Goal: Transaction & Acquisition: Purchase product/service

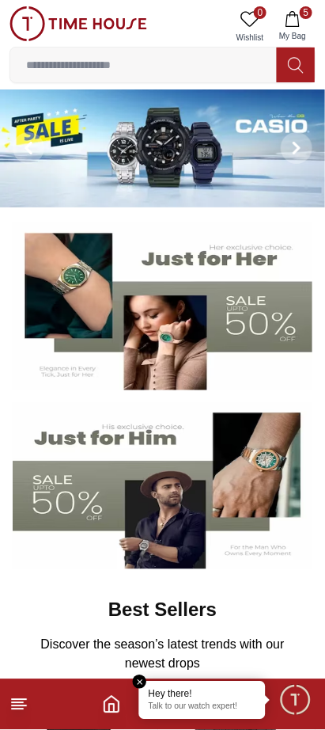
click at [180, 69] on input at bounding box center [143, 65] width 267 height 32
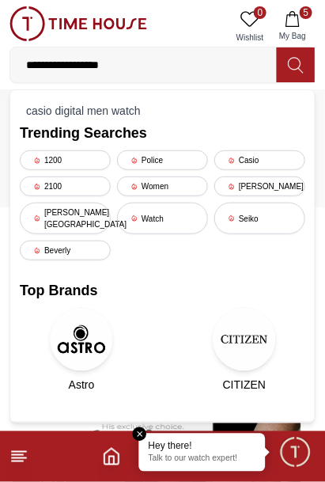
type input "**********"
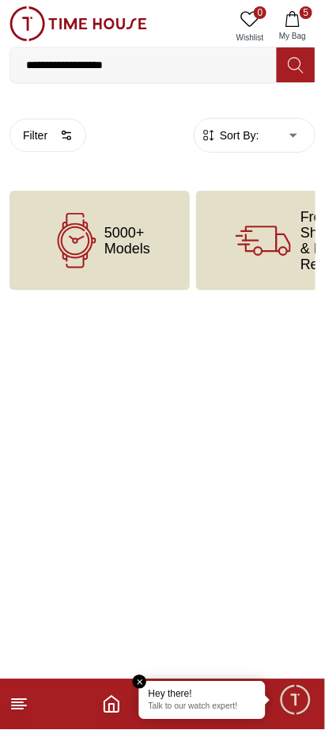
click at [176, 60] on input "**********" at bounding box center [143, 65] width 267 height 32
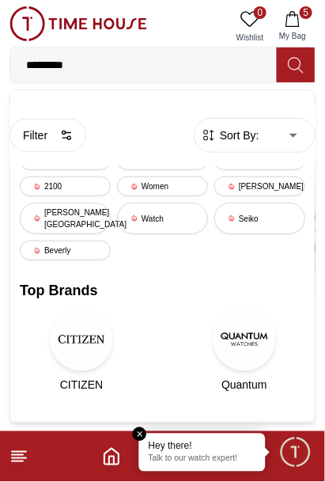
type input "*******"
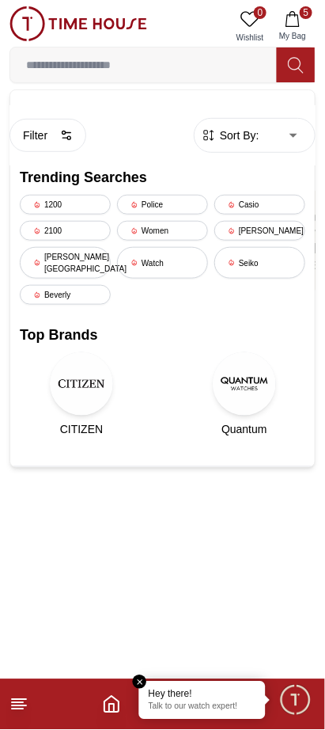
click at [13, 700] on line at bounding box center [19, 700] width 14 height 0
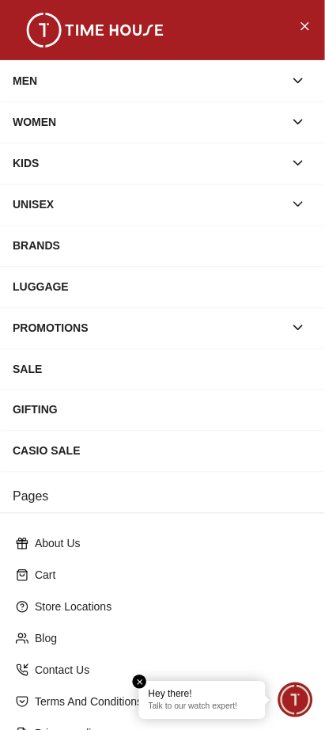
click at [301, 123] on icon "button" at bounding box center [298, 122] width 16 height 16
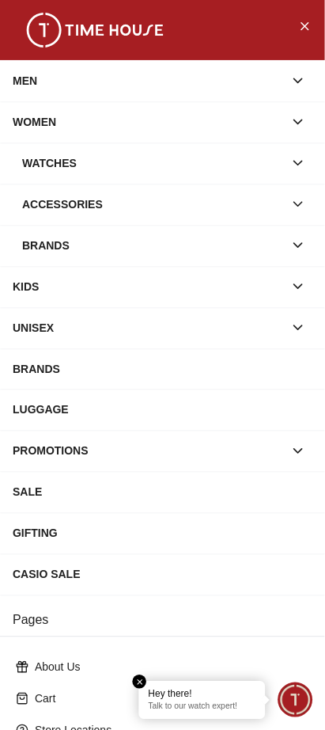
click at [51, 168] on div "Watches" at bounding box center [153, 163] width 262 height 28
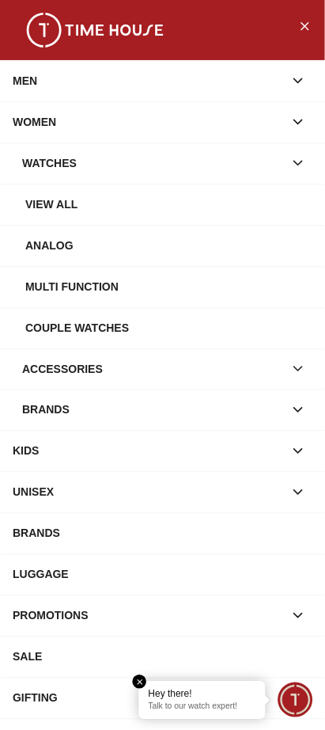
click at [44, 155] on div "Watches" at bounding box center [153, 163] width 262 height 28
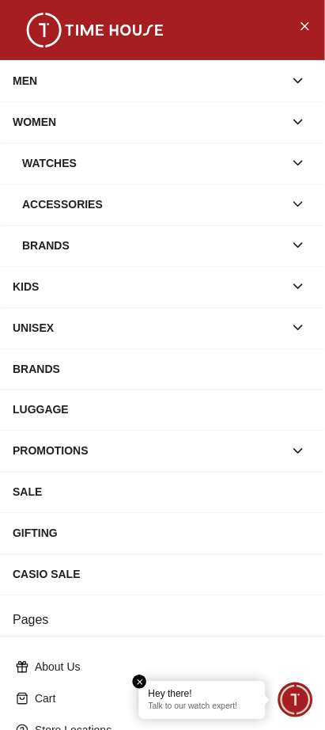
click at [44, 157] on div "Watches" at bounding box center [153, 163] width 262 height 28
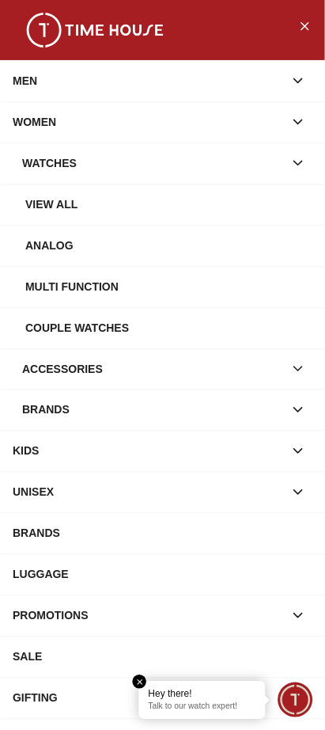
click at [55, 197] on div "View all" at bounding box center [168, 204] width 287 height 28
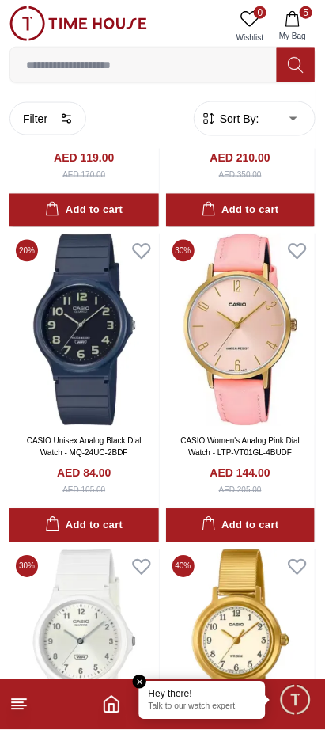
scroll to position [11622, 0]
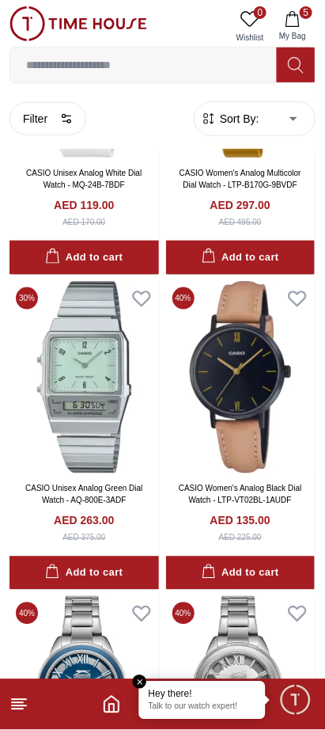
scroll to position [12192, 0]
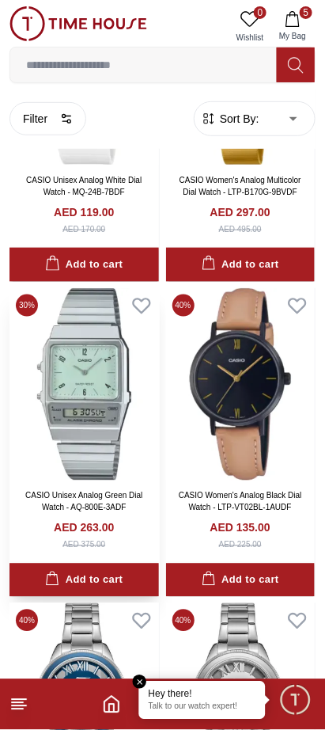
click at [40, 469] on img at bounding box center [84, 384] width 150 height 192
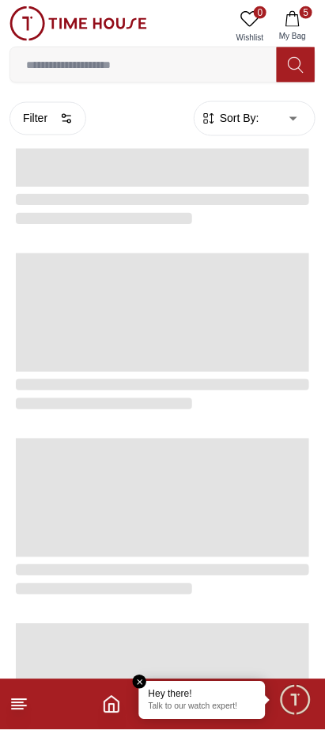
scroll to position [2586, 0]
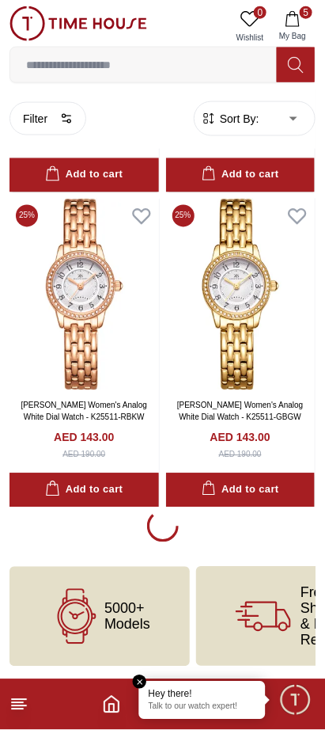
scroll to position [15444, 0]
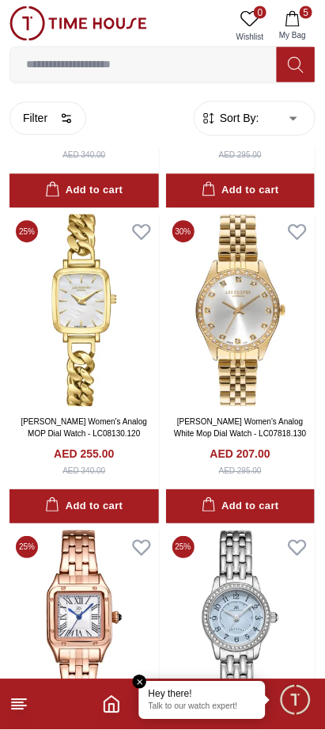
scroll to position [14785, 0]
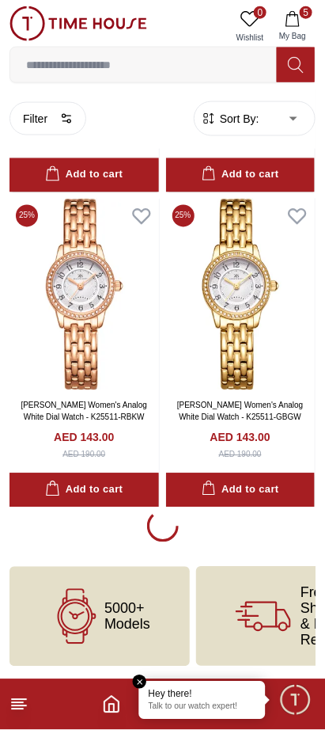
scroll to position [15444, 0]
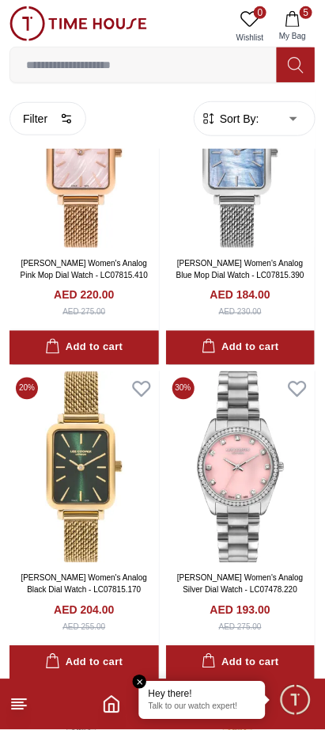
scroll to position [24602, 0]
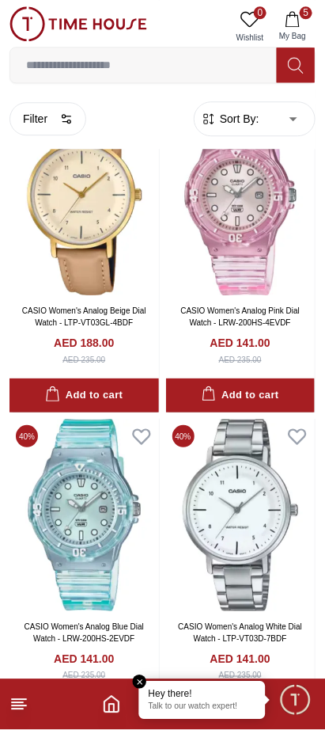
scroll to position [27845, 0]
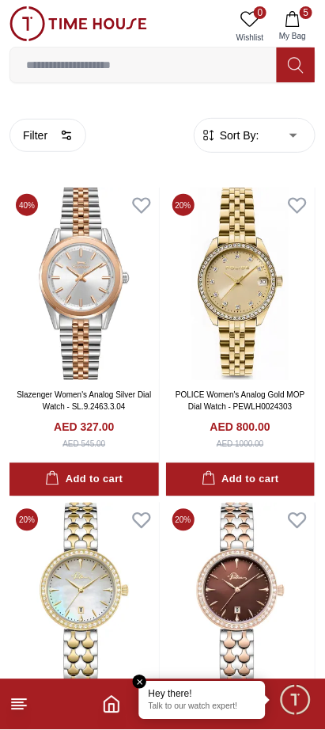
click at [13, 712] on icon at bounding box center [18, 704] width 19 height 19
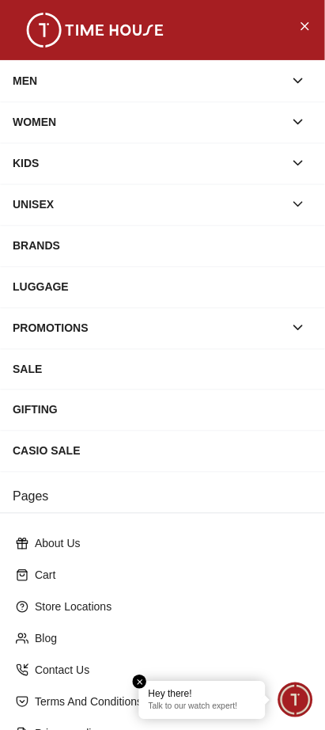
click at [312, 197] on div "UNISEX" at bounding box center [163, 204] width 300 height 28
click at [304, 208] on icon "button" at bounding box center [298, 204] width 16 height 16
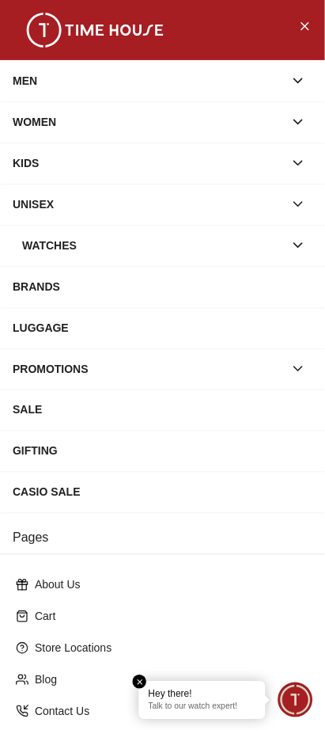
click at [97, 244] on div "Watches" at bounding box center [153, 245] width 262 height 28
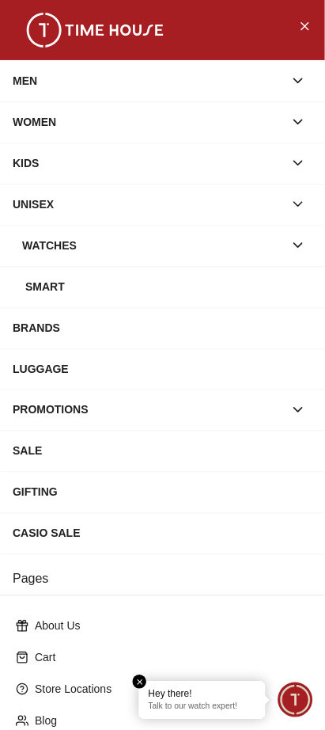
click at [64, 290] on div "Smart" at bounding box center [168, 286] width 287 height 28
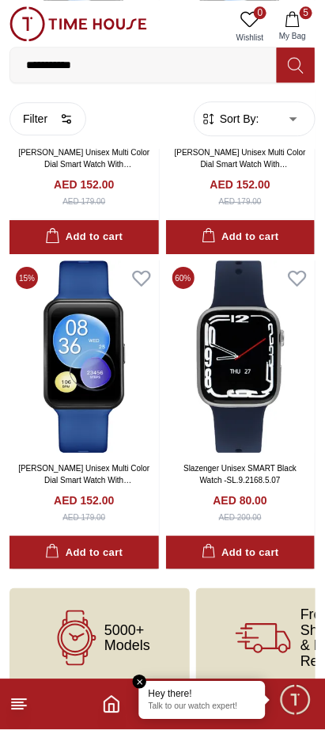
scroll to position [2774, 0]
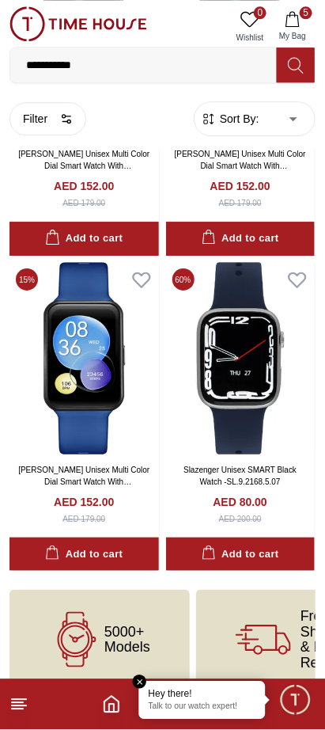
click at [17, 709] on line at bounding box center [17, 709] width 11 height 0
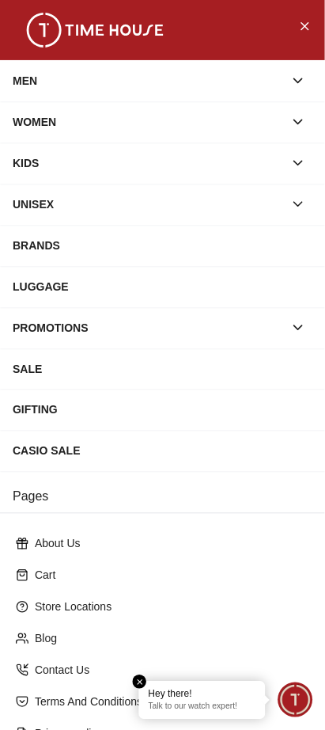
click at [305, 123] on icon "button" at bounding box center [298, 122] width 16 height 16
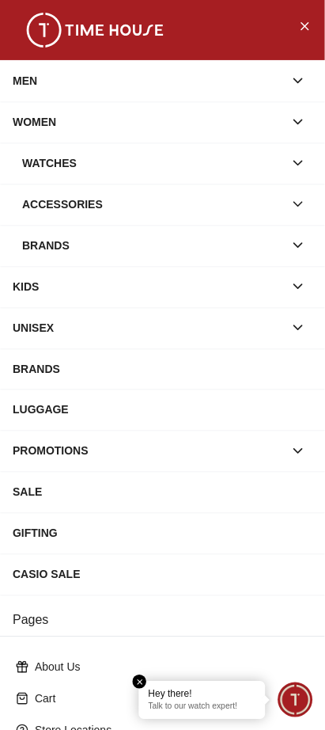
click at [294, 118] on icon "button" at bounding box center [298, 122] width 16 height 16
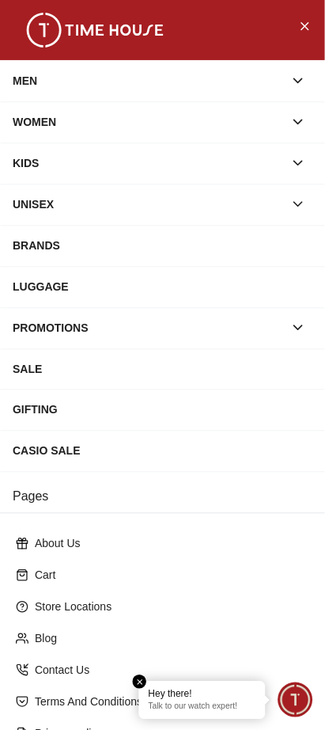
click at [117, 452] on div "CASIO SALE" at bounding box center [163, 451] width 300 height 28
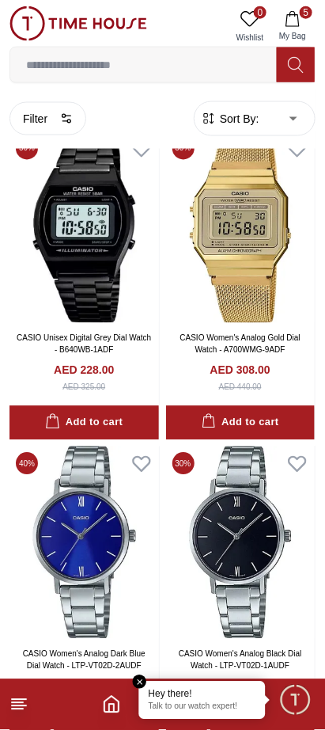
scroll to position [14648, 0]
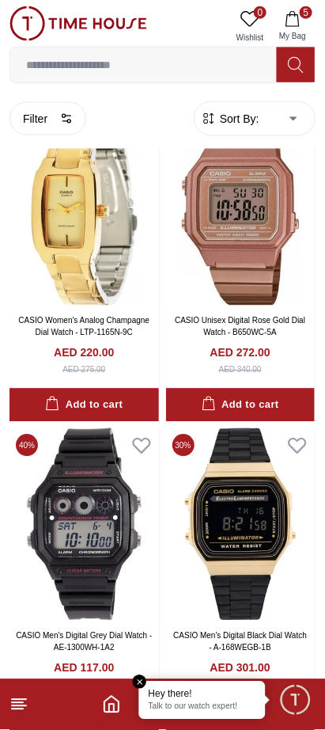
scroll to position [18521, 0]
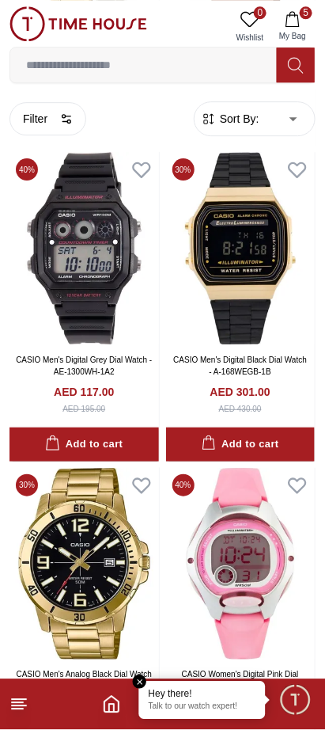
scroll to position [18732, 0]
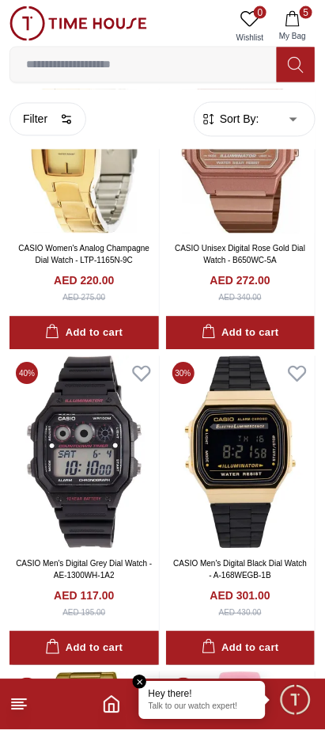
scroll to position [18423, 0]
